Goal: Find specific page/section: Find specific page/section

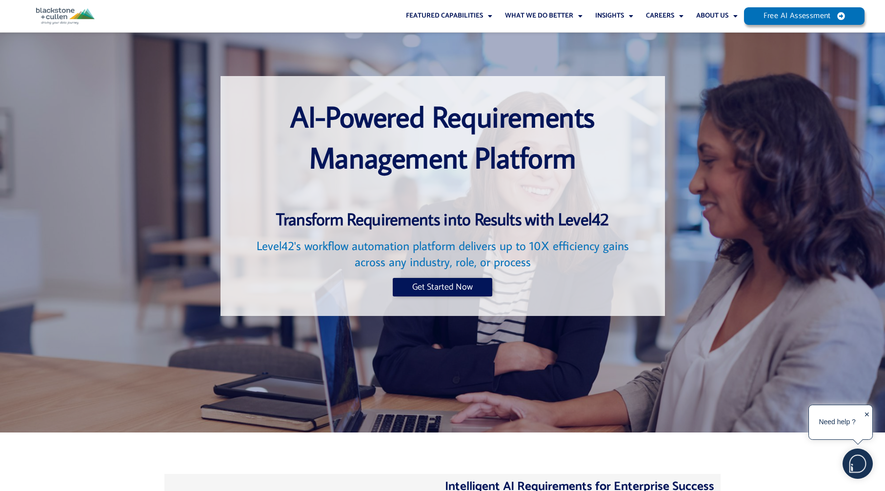
click at [869, 413] on div "✕" at bounding box center [867, 423] width 6 height 30
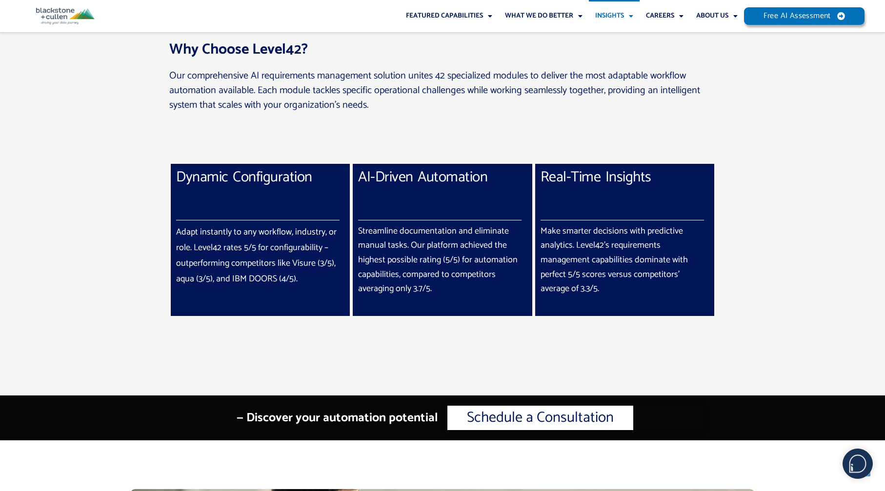
scroll to position [769, 0]
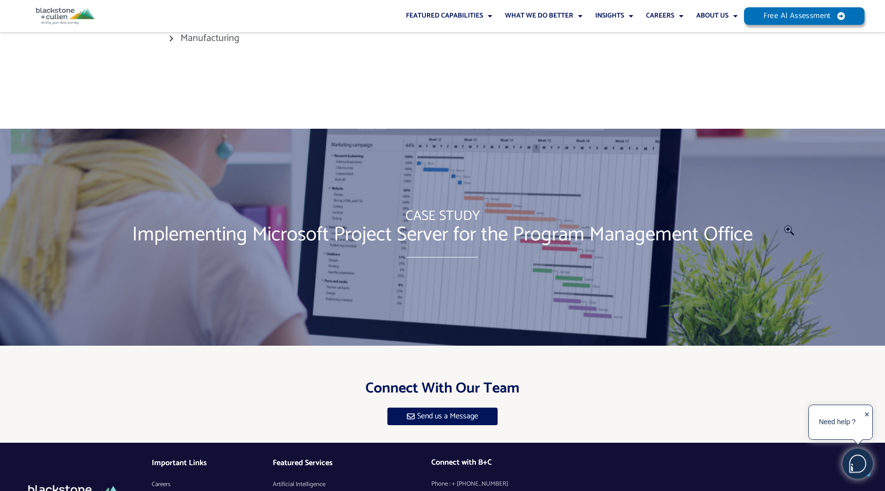
scroll to position [1038, 0]
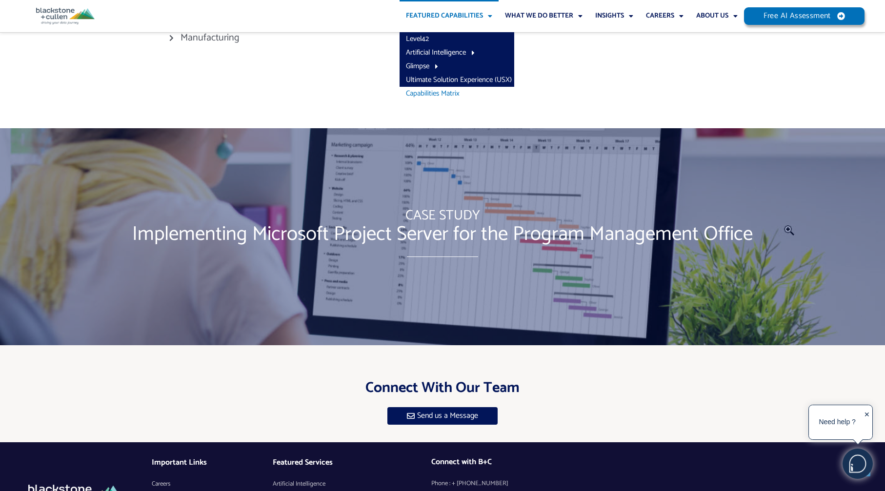
click at [444, 95] on link "Capabilities Matrix" at bounding box center [457, 94] width 115 height 14
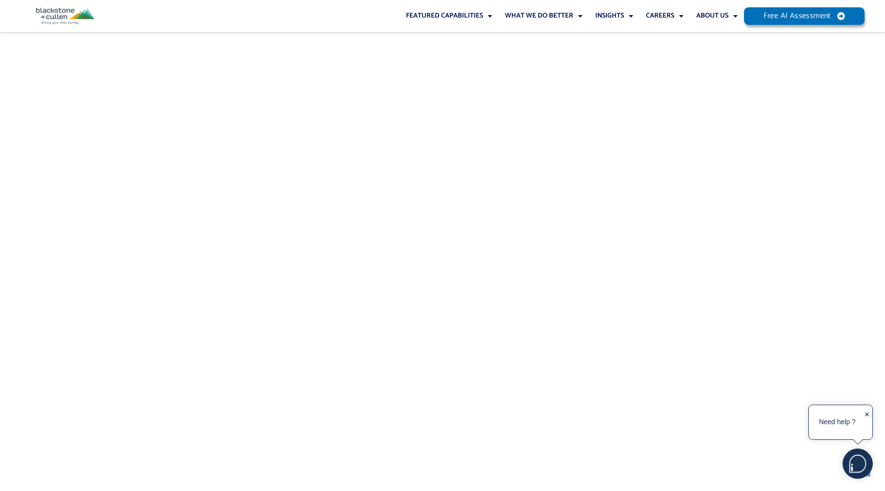
scroll to position [1274, 0]
